Goal: Browse casually

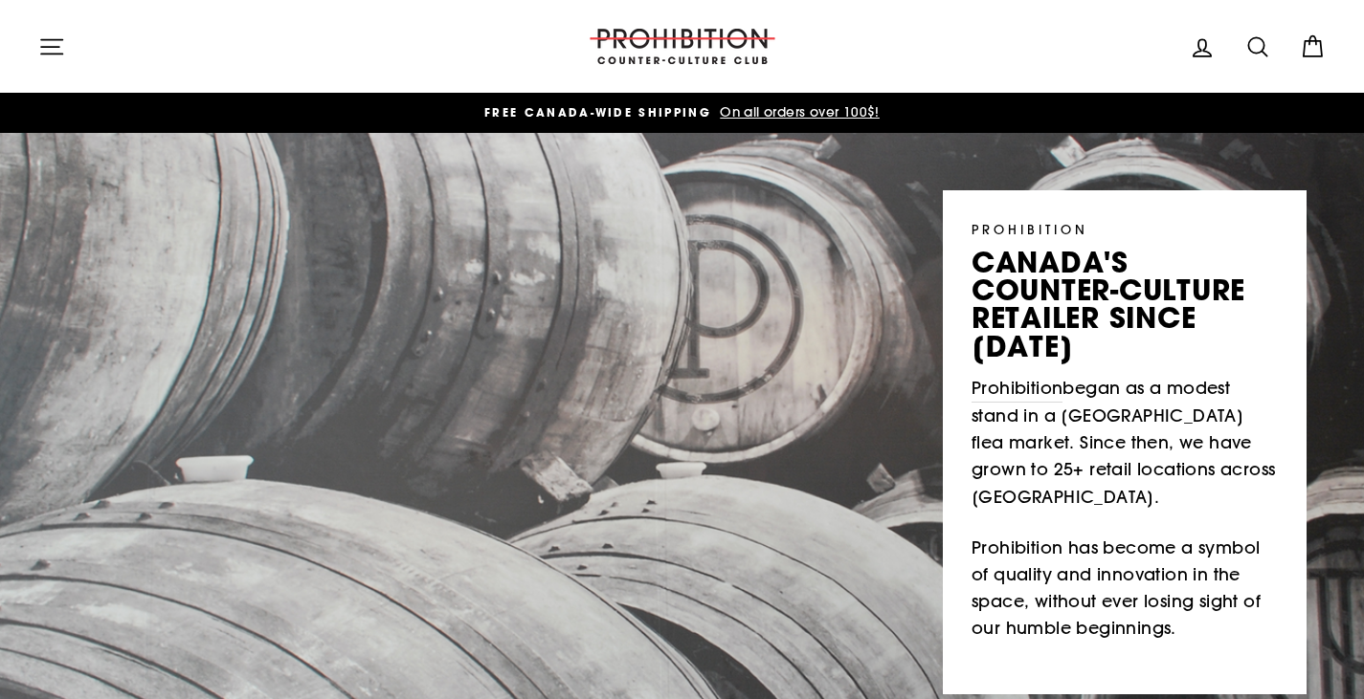
click at [61, 43] on icon "button" at bounding box center [51, 46] width 27 height 27
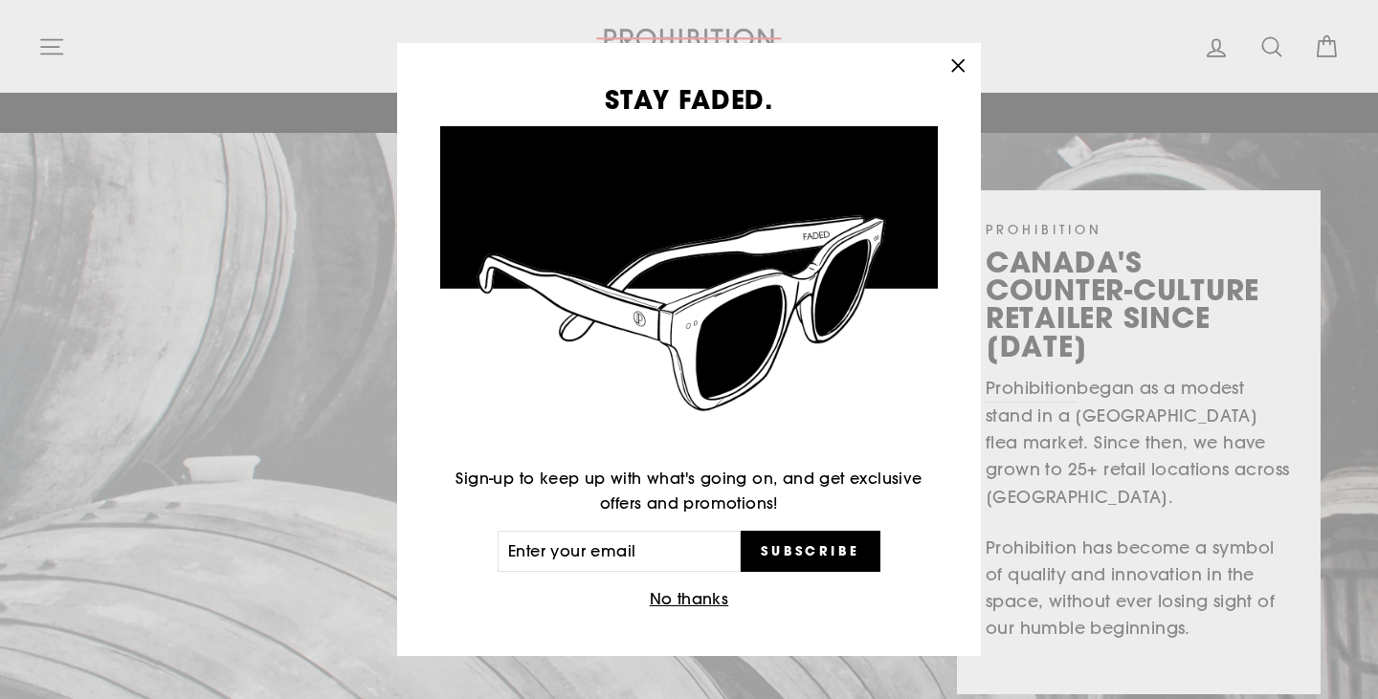
click at [962, 65] on icon "button" at bounding box center [957, 66] width 27 height 27
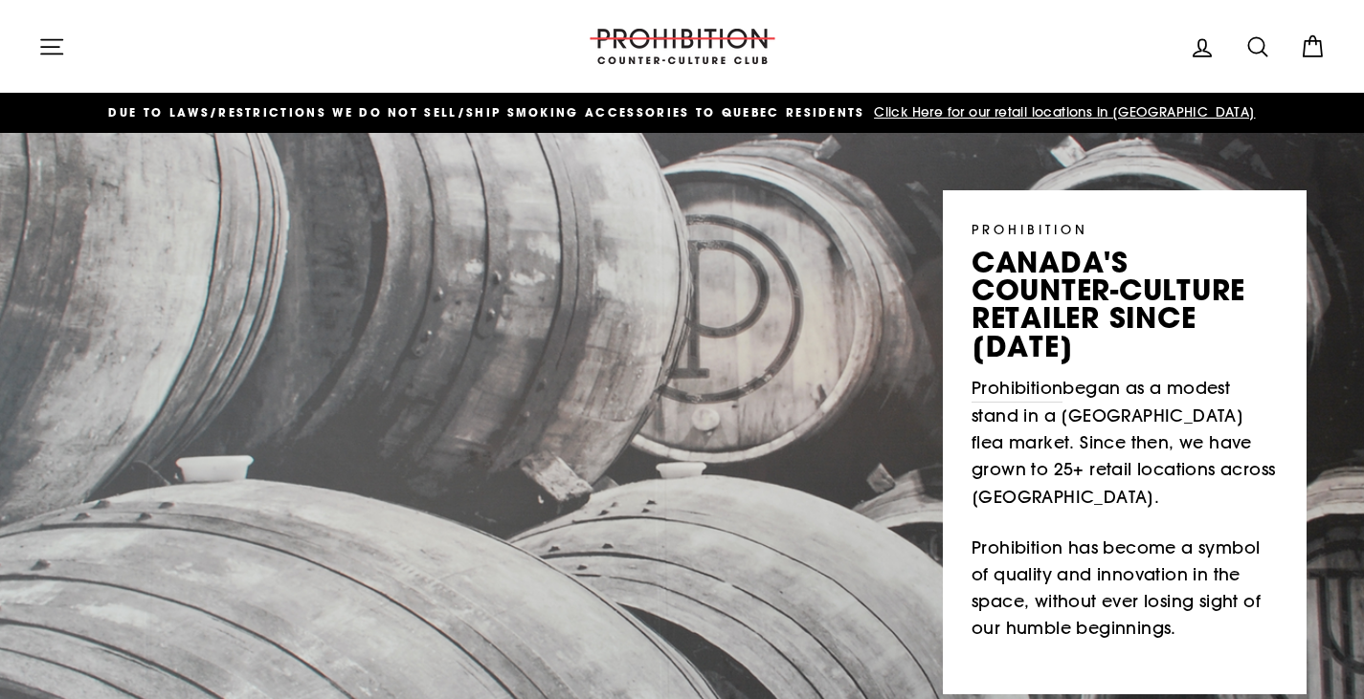
click at [52, 54] on icon "button" at bounding box center [51, 46] width 21 height 14
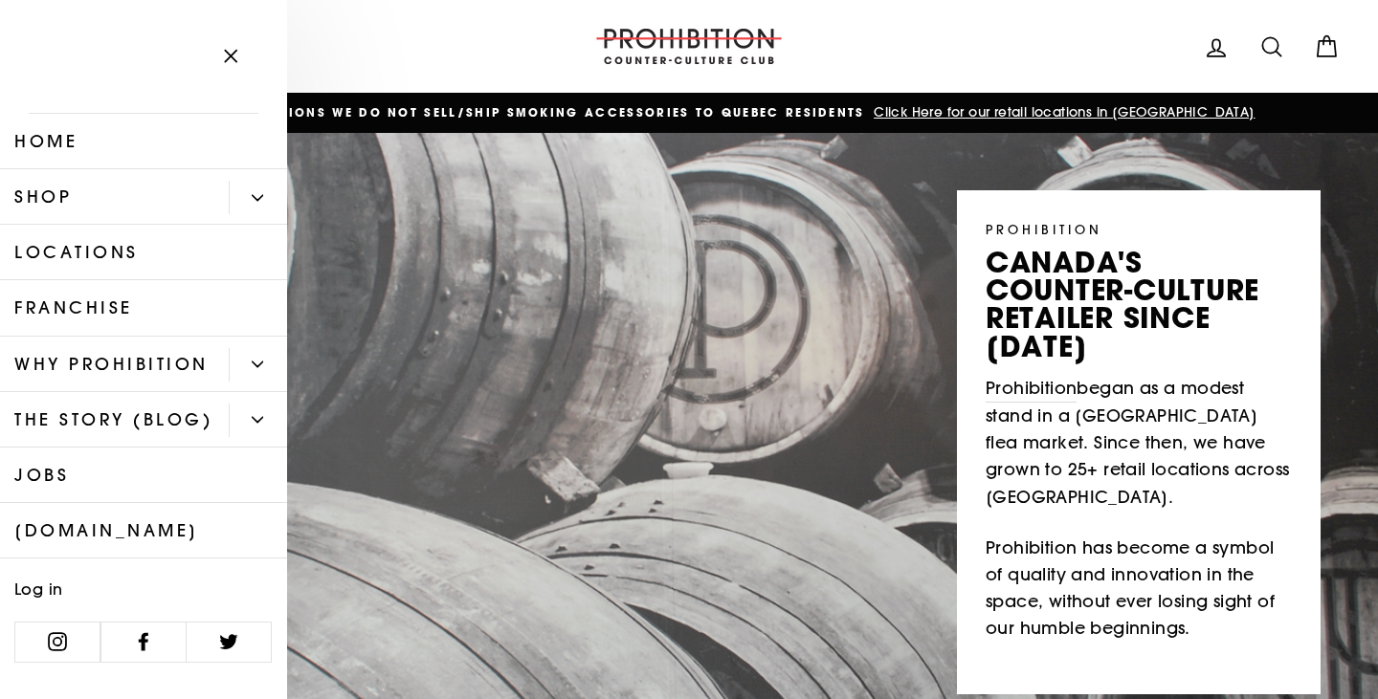
click at [252, 196] on icon "Primary" at bounding box center [257, 197] width 11 height 11
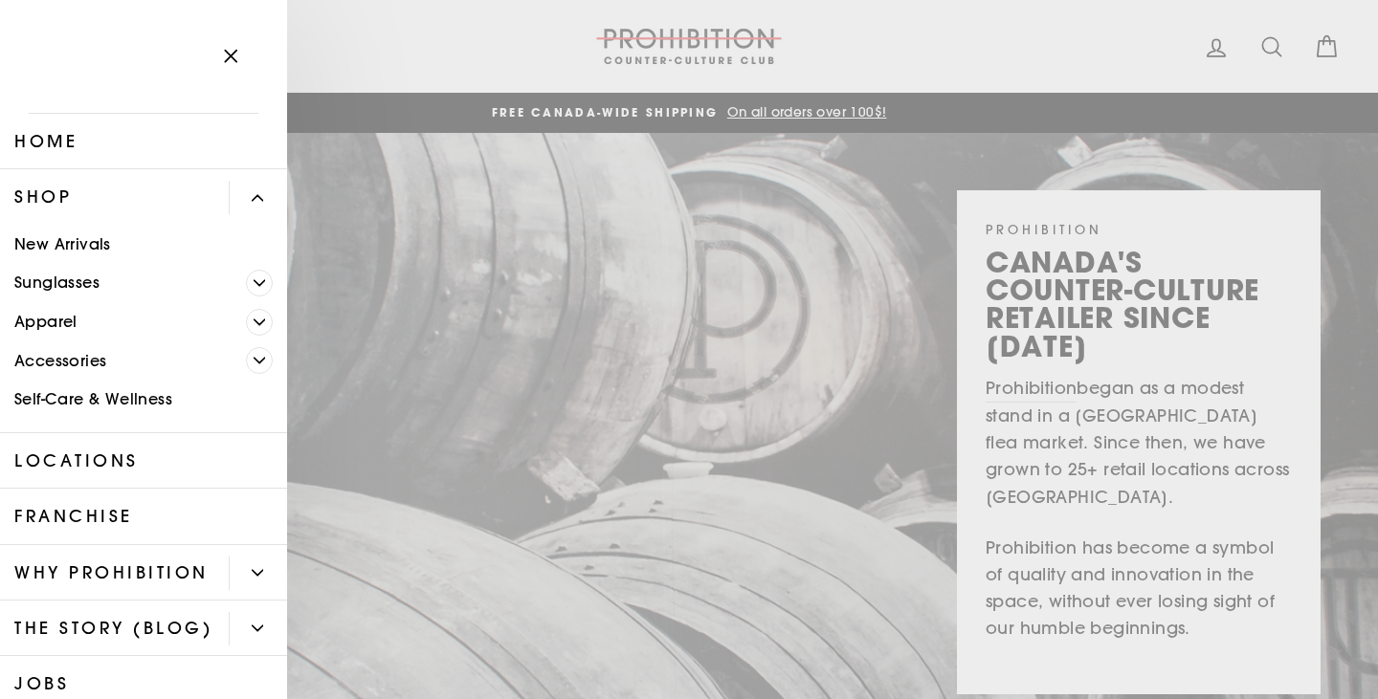
click at [254, 359] on icon "Primary" at bounding box center [259, 360] width 11 height 11
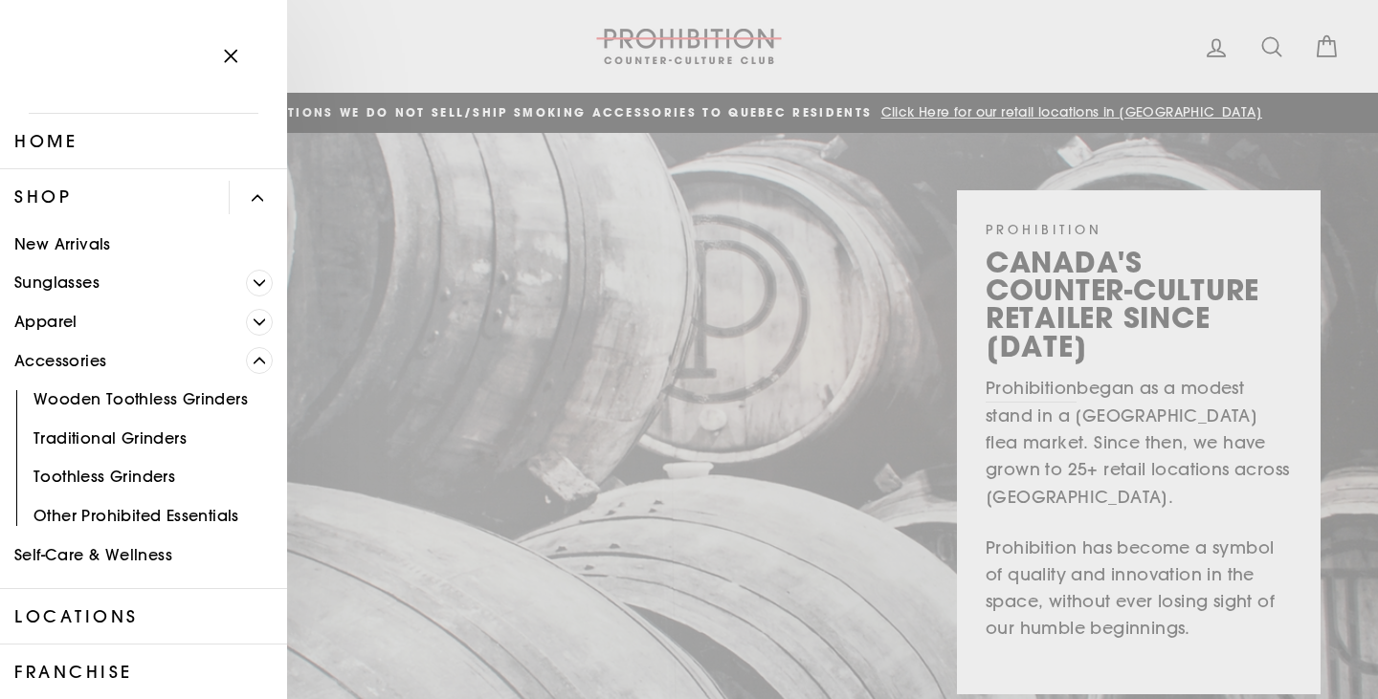
click at [255, 359] on icon "Primary" at bounding box center [260, 361] width 11 height 5
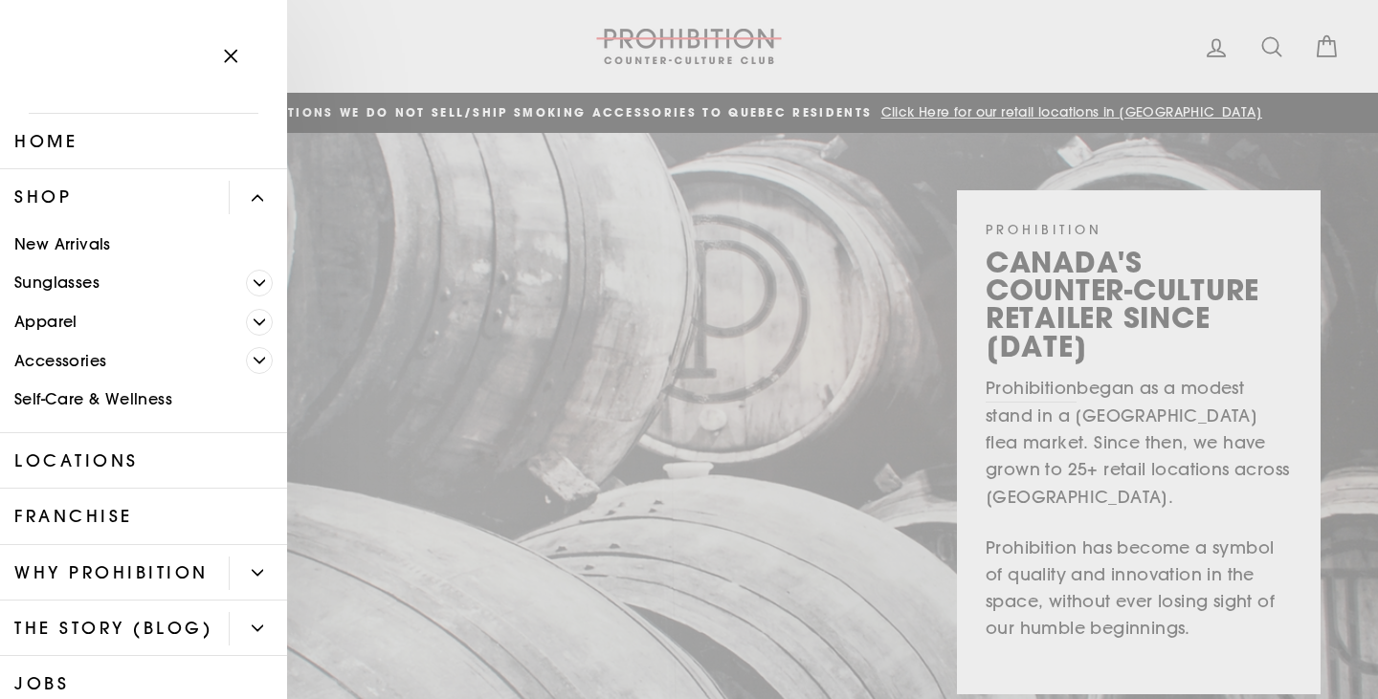
click at [155, 394] on link "Self-Care & Wellness" at bounding box center [143, 400] width 287 height 39
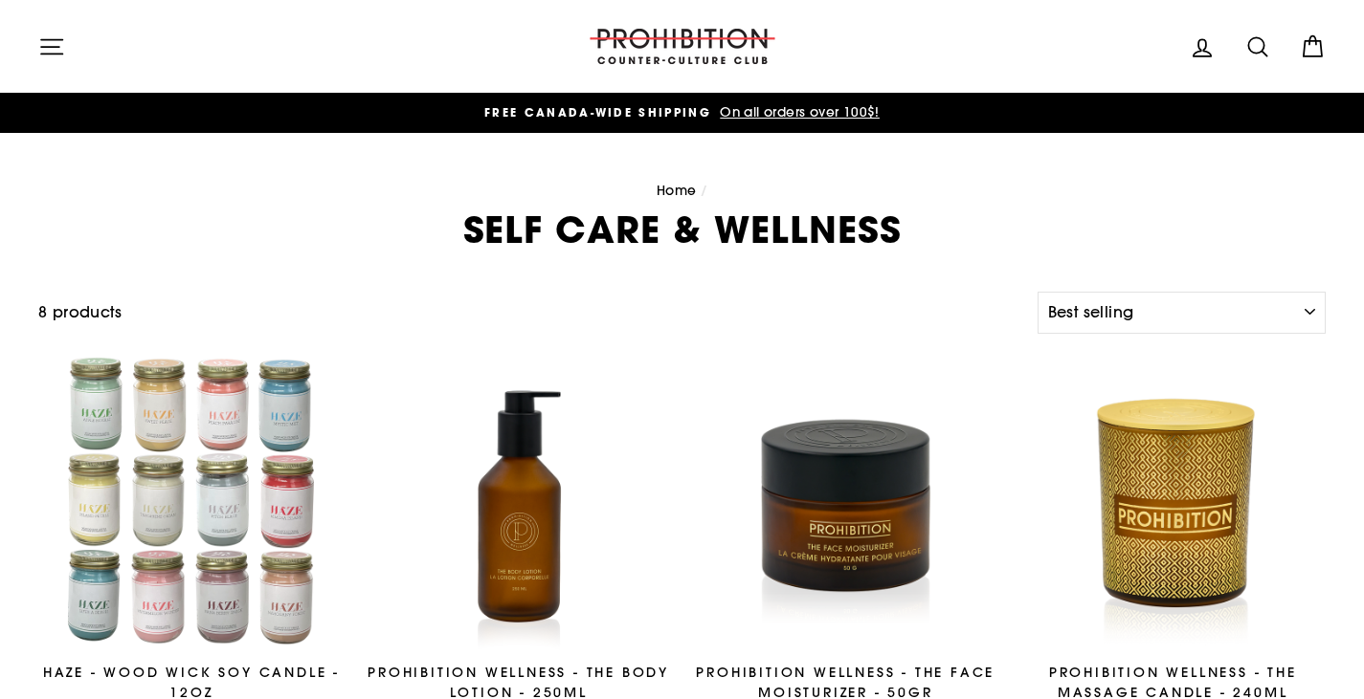
select select "best-selling"
click at [52, 47] on icon "button" at bounding box center [51, 46] width 27 height 27
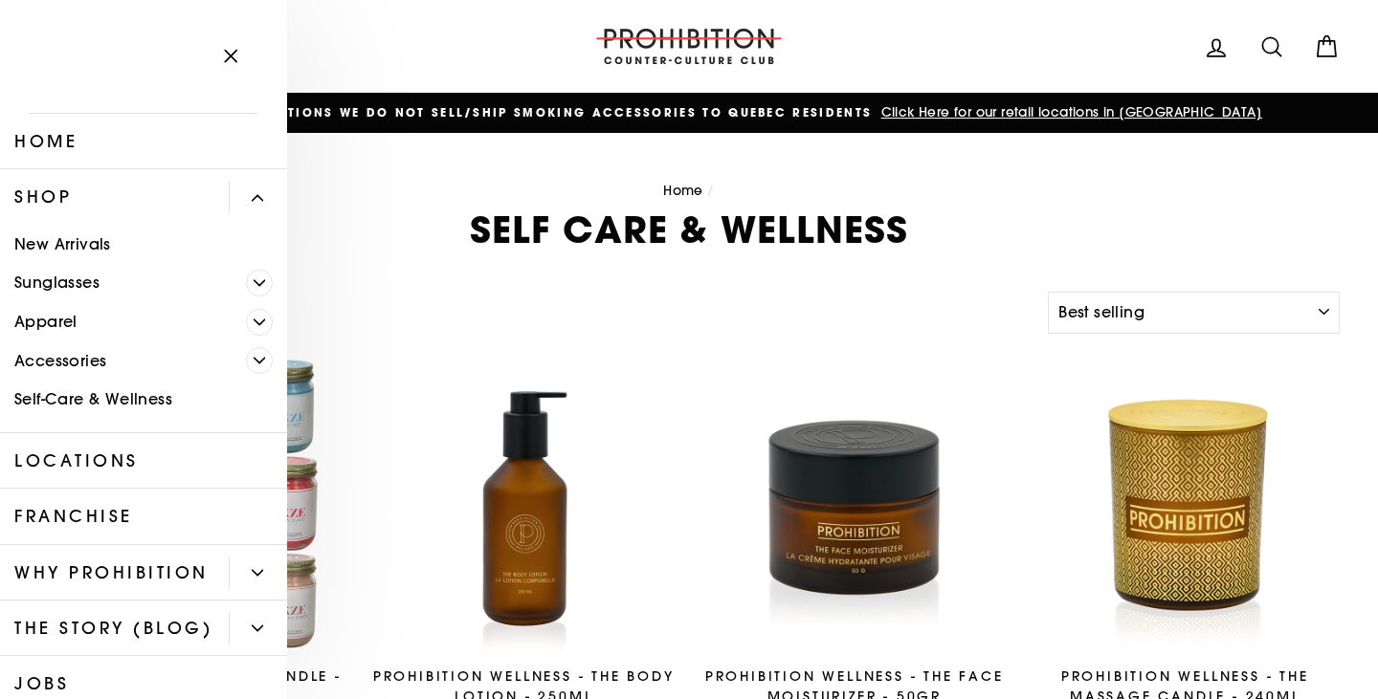
click at [74, 242] on link "New Arrivals" at bounding box center [143, 244] width 287 height 39
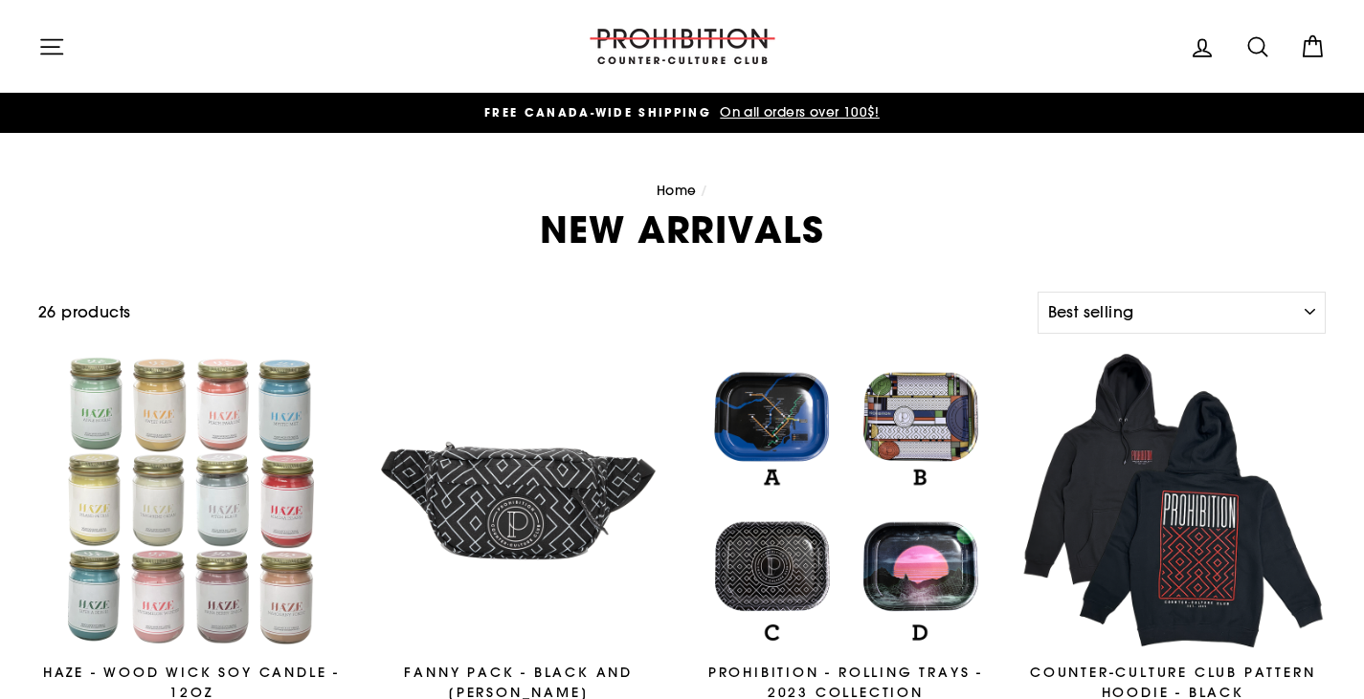
select select "best-selling"
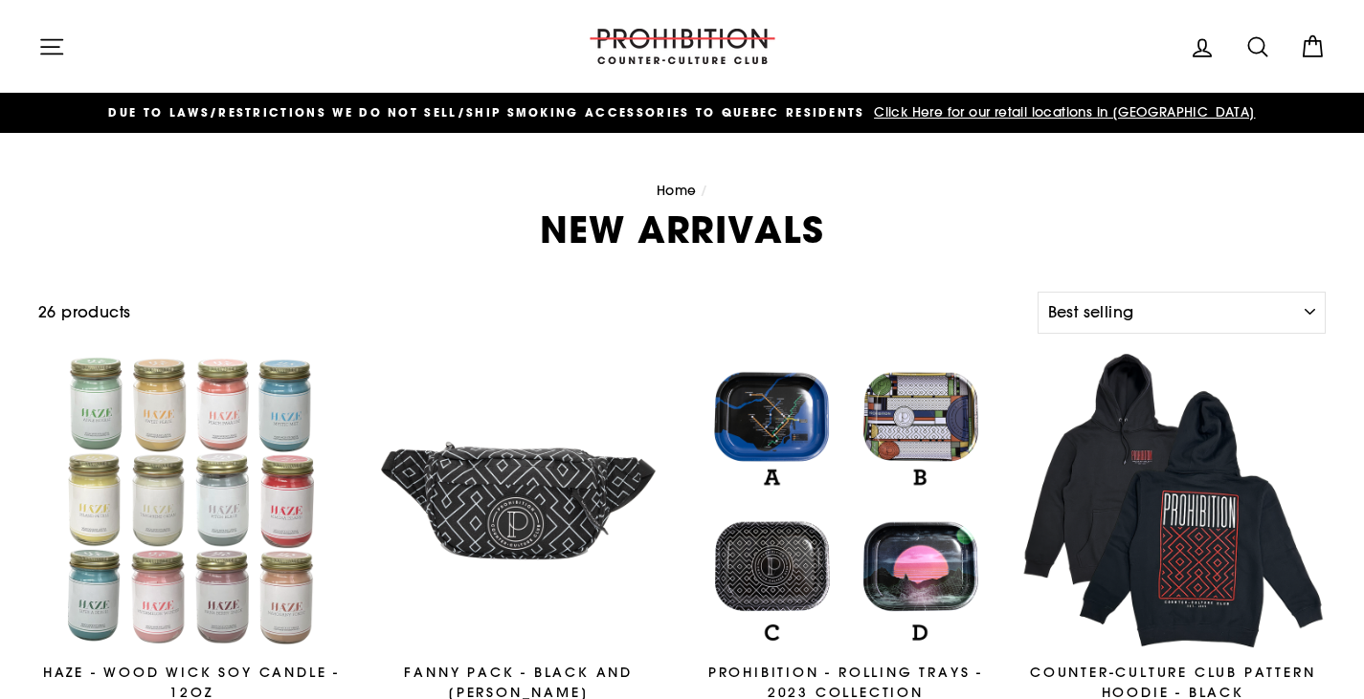
click at [42, 46] on icon "button" at bounding box center [51, 46] width 21 height 14
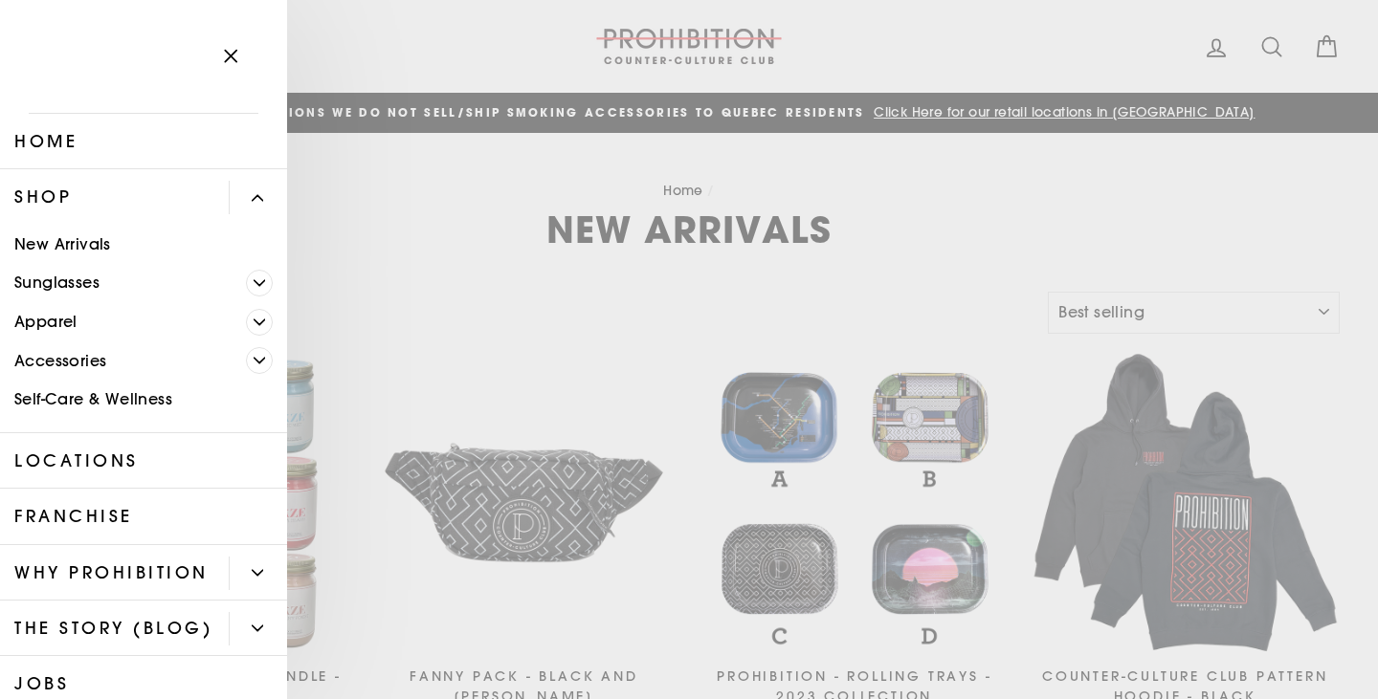
click at [35, 208] on link "Shop" at bounding box center [114, 197] width 229 height 56
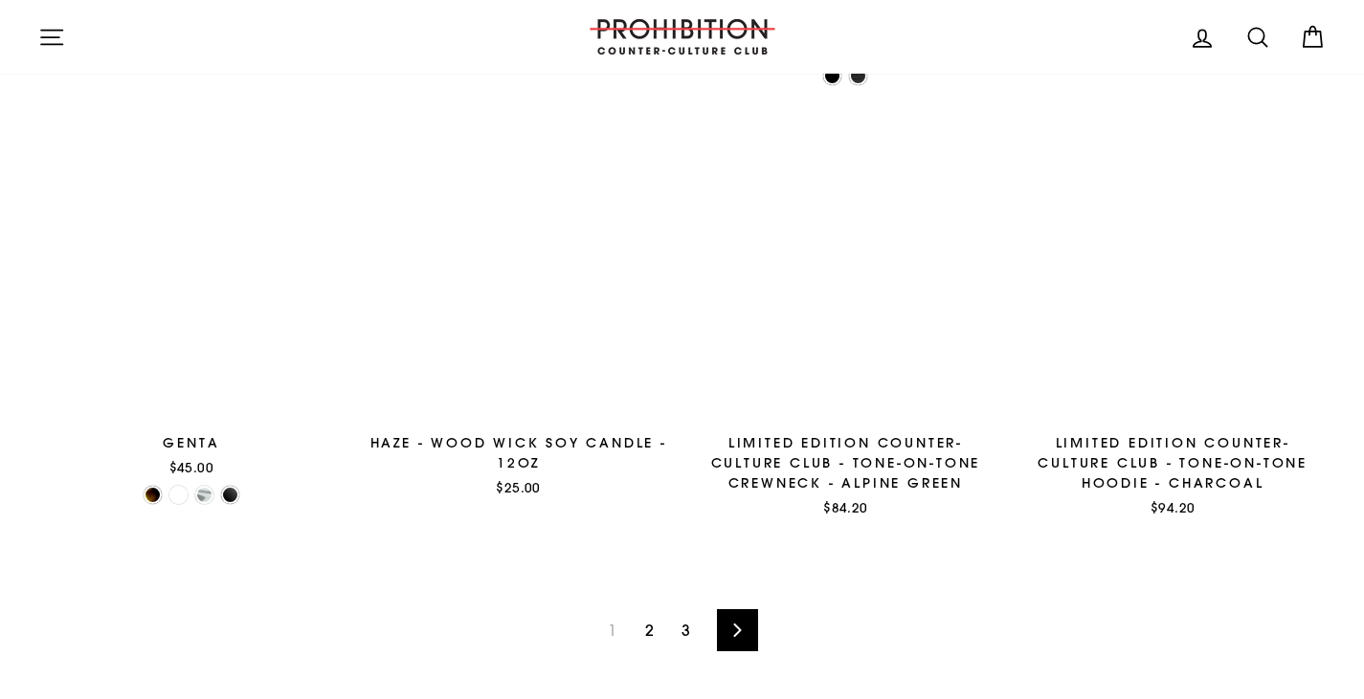
scroll to position [2837, 0]
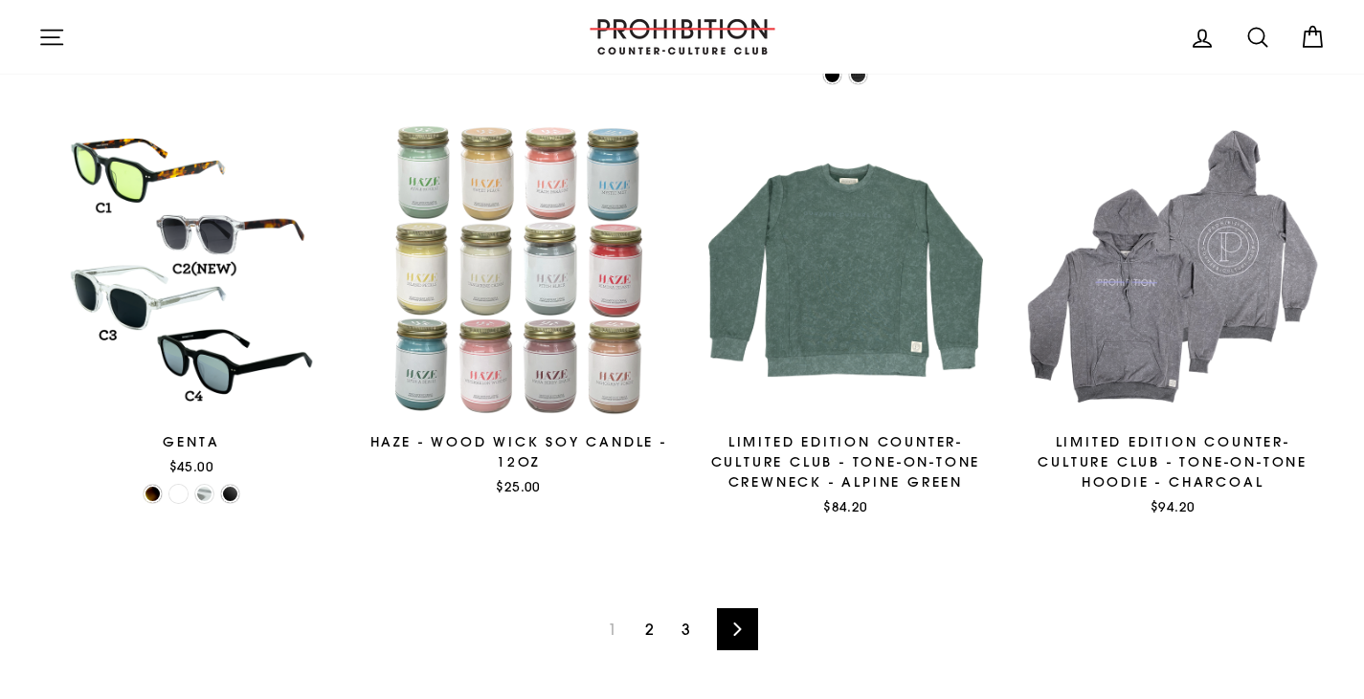
click at [650, 621] on link "2" at bounding box center [649, 629] width 32 height 31
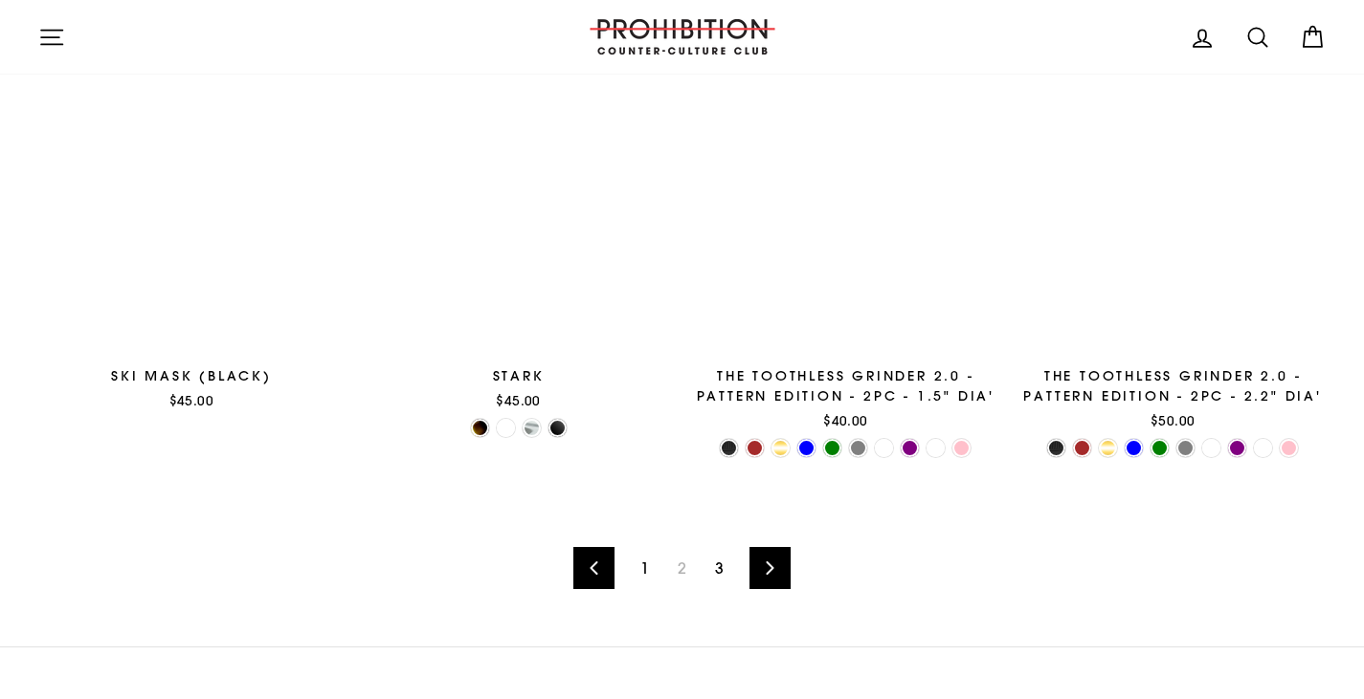
scroll to position [2854, 0]
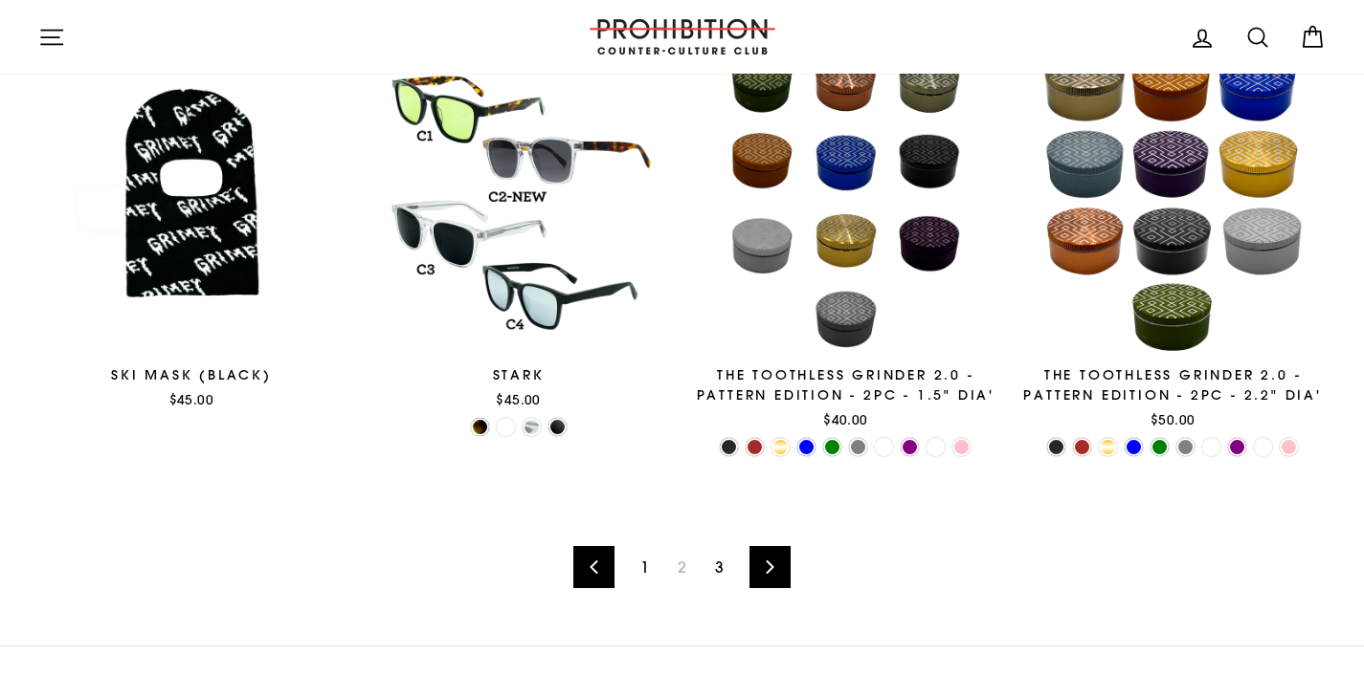
click at [719, 566] on link "3" at bounding box center [719, 567] width 32 height 31
